Goal: Task Accomplishment & Management: Complete application form

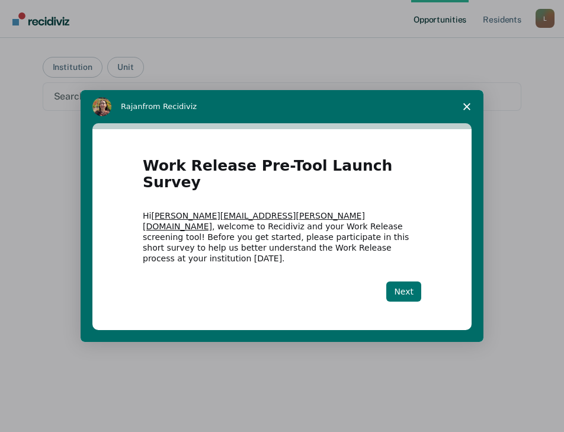
click at [401, 281] on button "Next" at bounding box center [403, 291] width 35 height 20
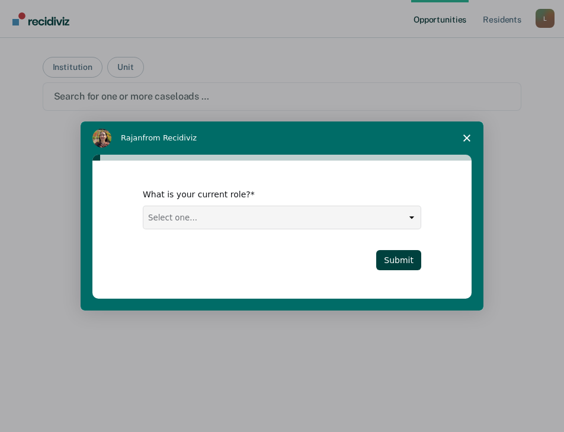
click at [409, 213] on select "Select one... Case Manager FUM Assistant [PERSON_NAME] [PERSON_NAME]" at bounding box center [281, 217] width 277 height 23
select select "FUM"
click at [143, 206] on select "Select one... Case Manager FUM Assistant [PERSON_NAME] [PERSON_NAME]" at bounding box center [281, 217] width 277 height 23
click at [409, 254] on button "Submit" at bounding box center [398, 260] width 45 height 20
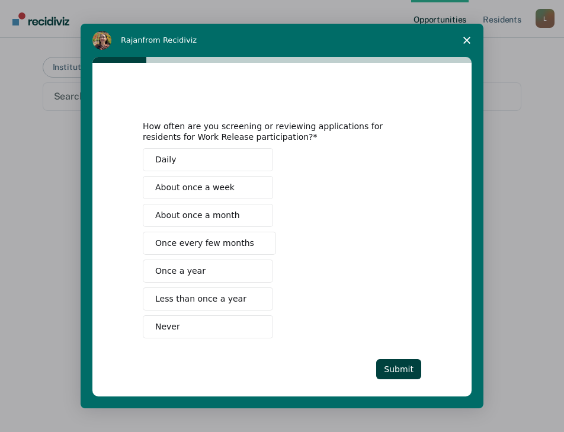
click at [167, 325] on span "Never" at bounding box center [167, 327] width 25 height 12
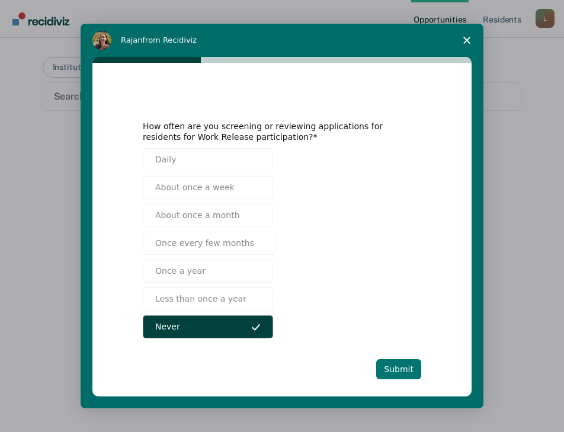
click at [387, 367] on button "Submit" at bounding box center [398, 369] width 45 height 20
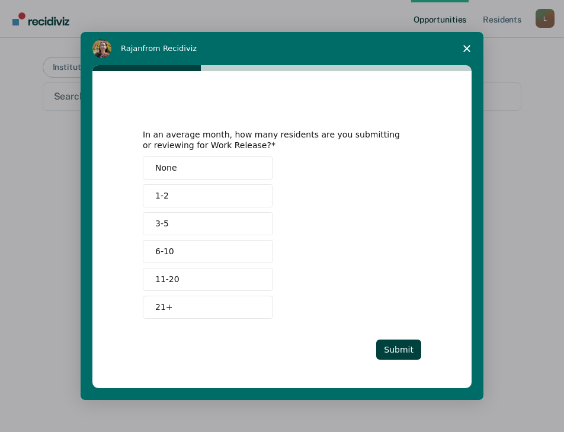
click at [180, 168] on button "None" at bounding box center [208, 167] width 130 height 23
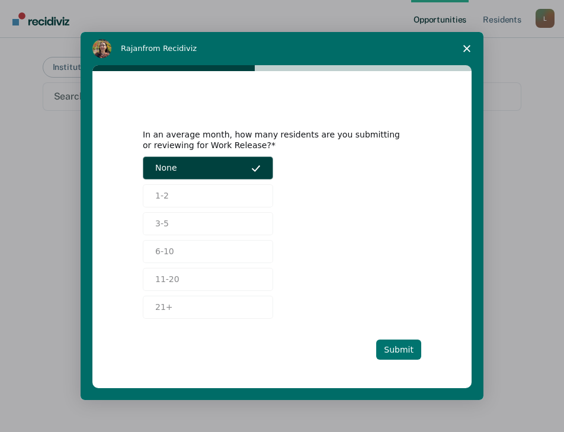
click at [392, 348] on button "Submit" at bounding box center [398, 350] width 45 height 20
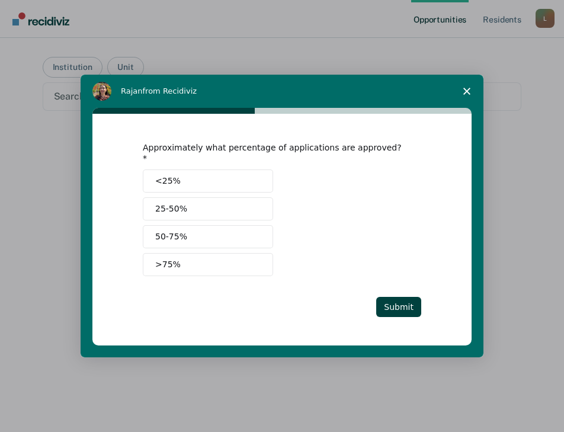
click at [180, 171] on button "<25%" at bounding box center [208, 180] width 130 height 23
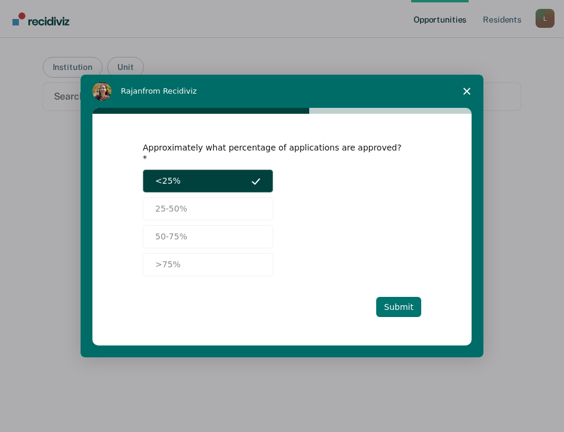
click at [389, 306] on button "Submit" at bounding box center [398, 307] width 45 height 20
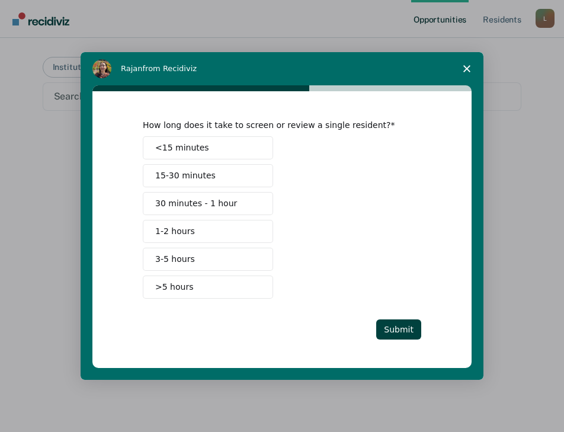
click at [164, 172] on span "15-30 minutes" at bounding box center [185, 175] width 60 height 12
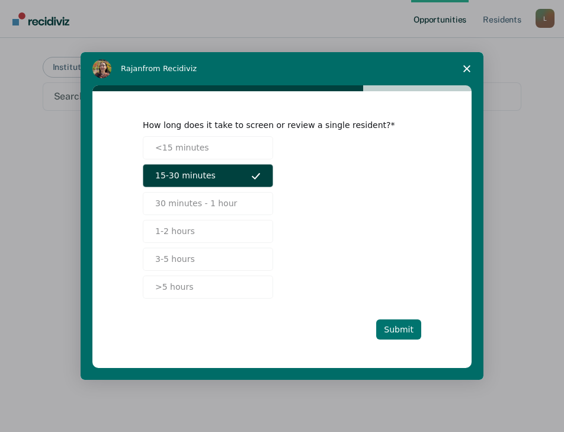
click at [393, 330] on button "Submit" at bounding box center [398, 329] width 45 height 20
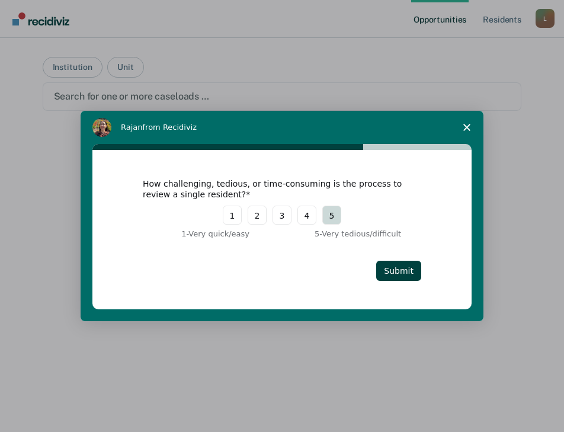
click at [329, 213] on button "5" at bounding box center [331, 215] width 19 height 19
click at [396, 267] on button "Submit" at bounding box center [398, 271] width 45 height 20
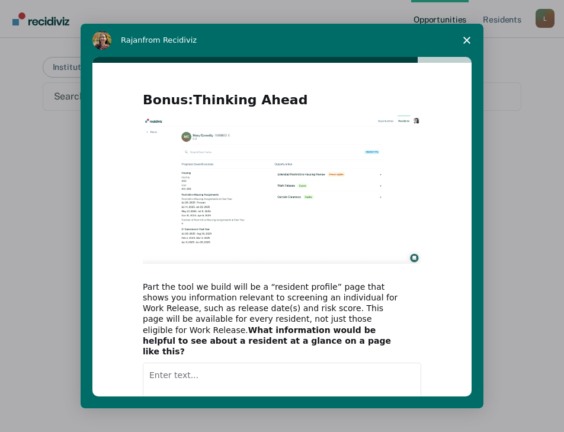
scroll to position [73, 0]
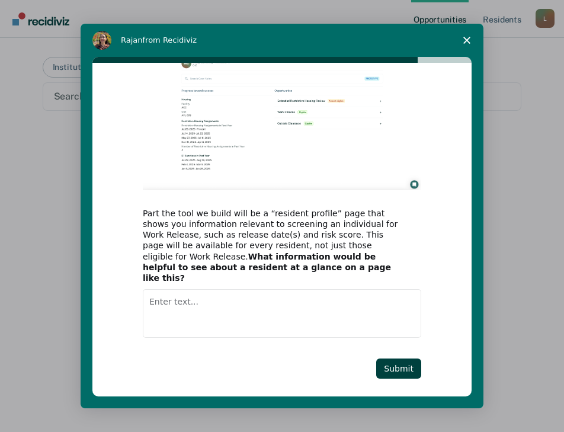
click at [147, 292] on textarea "Enter text..." at bounding box center [282, 313] width 278 height 49
type textarea "c"
click at [150, 289] on textarea "Enter text..." at bounding box center [282, 313] width 278 height 49
type textarea "We currently do not have work release."
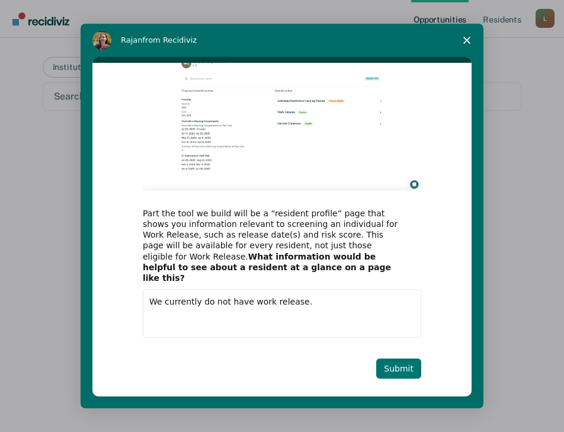
click at [392, 360] on button "Submit" at bounding box center [398, 368] width 45 height 20
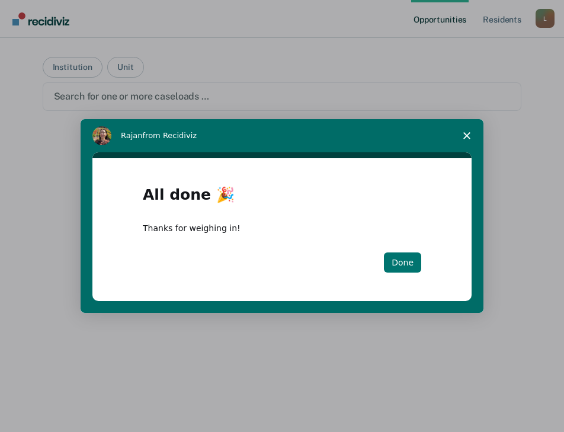
click at [413, 261] on button "Done" at bounding box center [402, 262] width 37 height 20
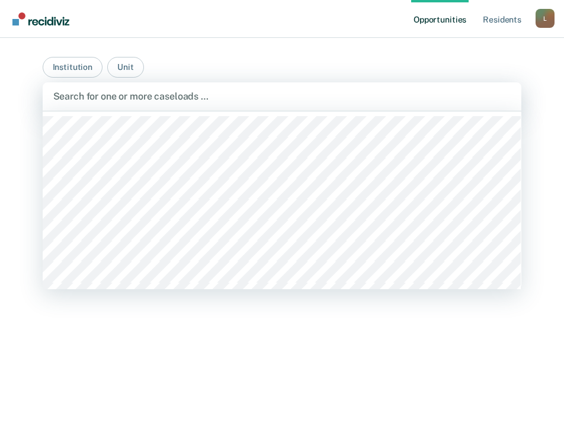
click at [92, 99] on div at bounding box center [282, 96] width 458 height 14
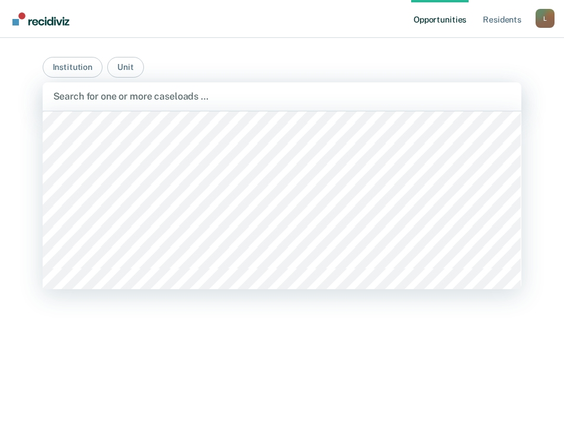
scroll to position [8236, 0]
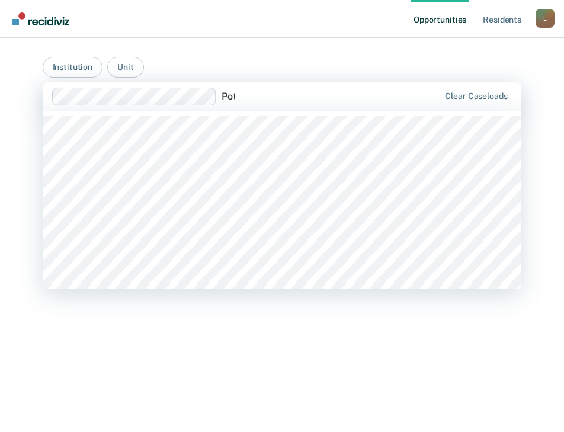
type input "Poto"
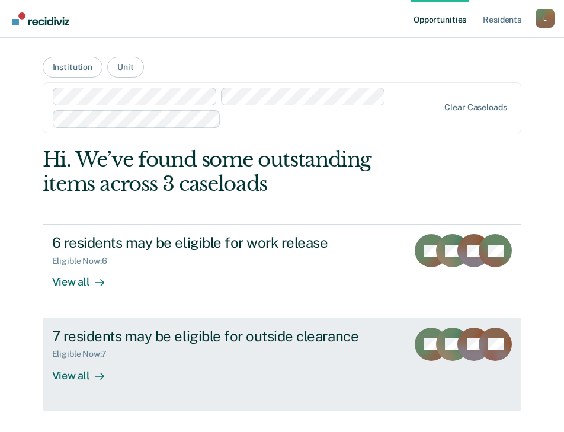
scroll to position [15, 0]
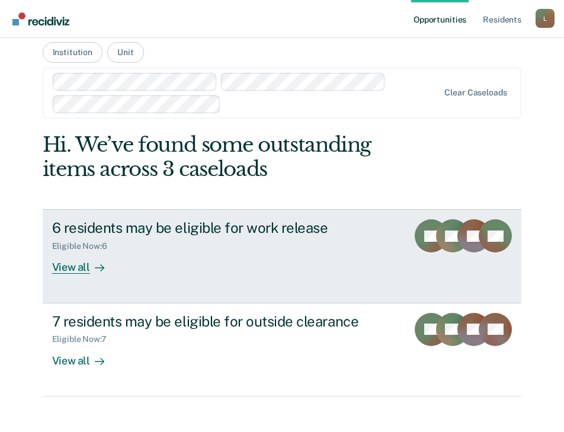
click at [81, 266] on div "View all" at bounding box center [85, 262] width 66 height 23
